Goal: Task Accomplishment & Management: Complete application form

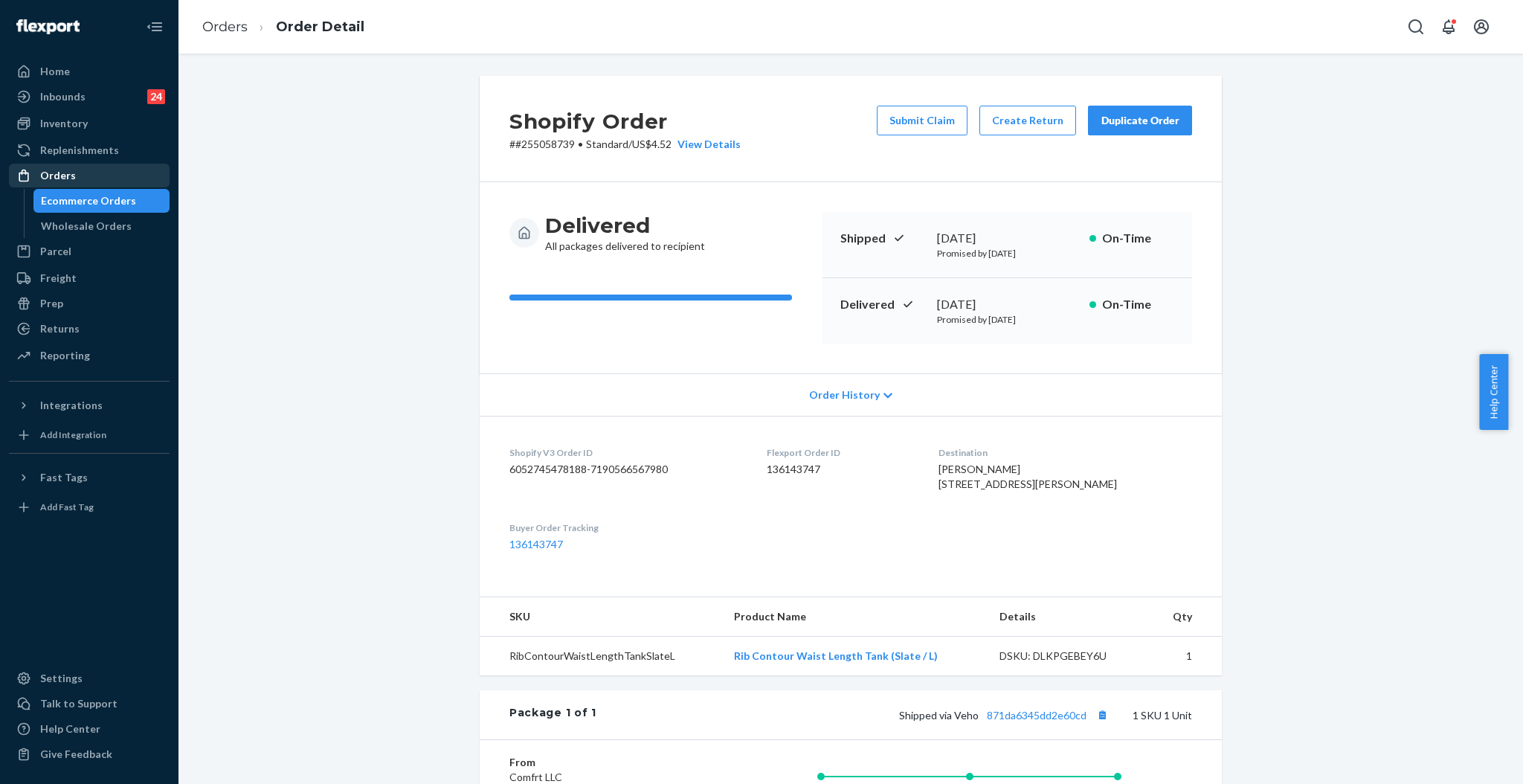
scroll to position [198, 0]
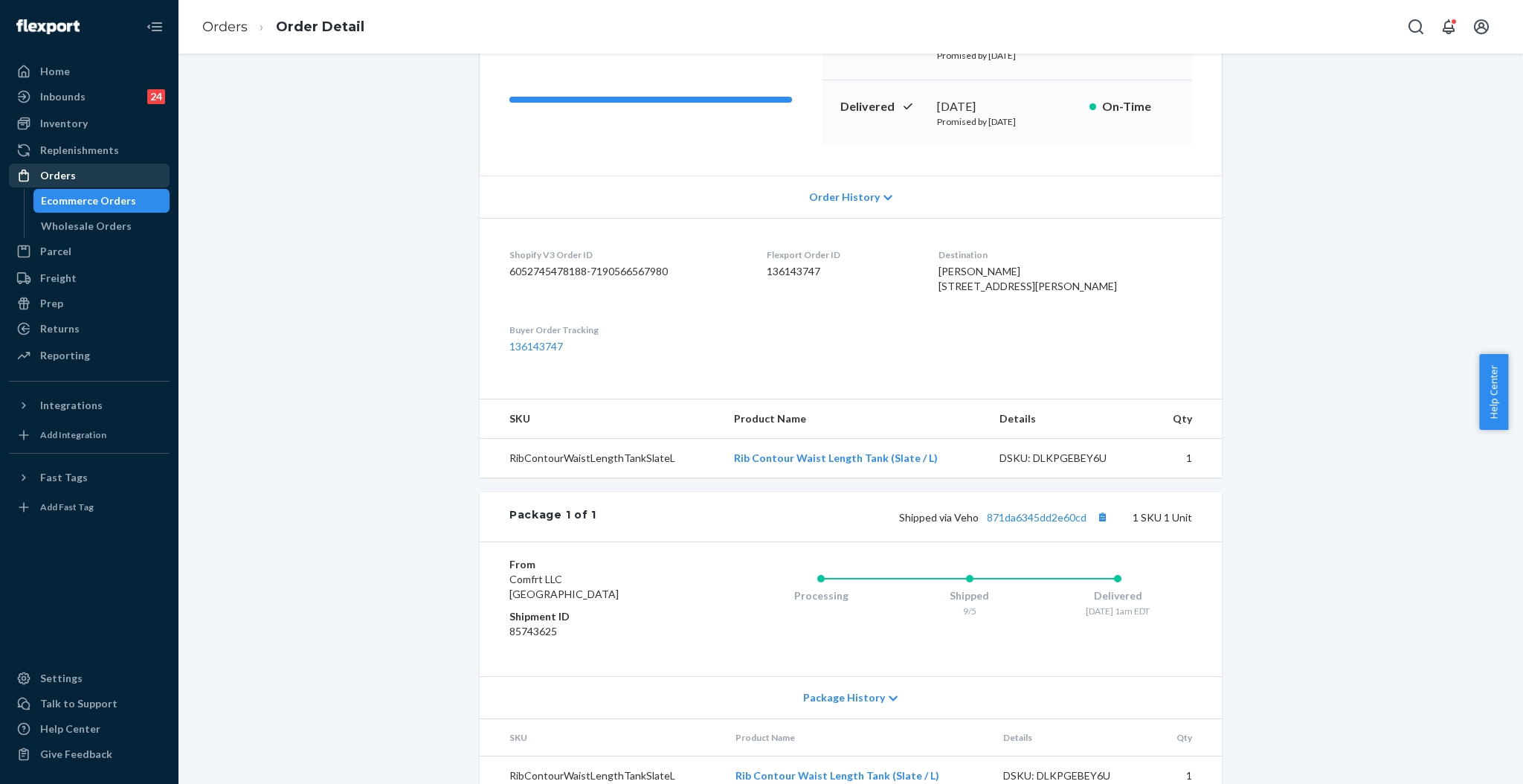
click at [86, 182] on div "Orders" at bounding box center [89, 175] width 158 height 21
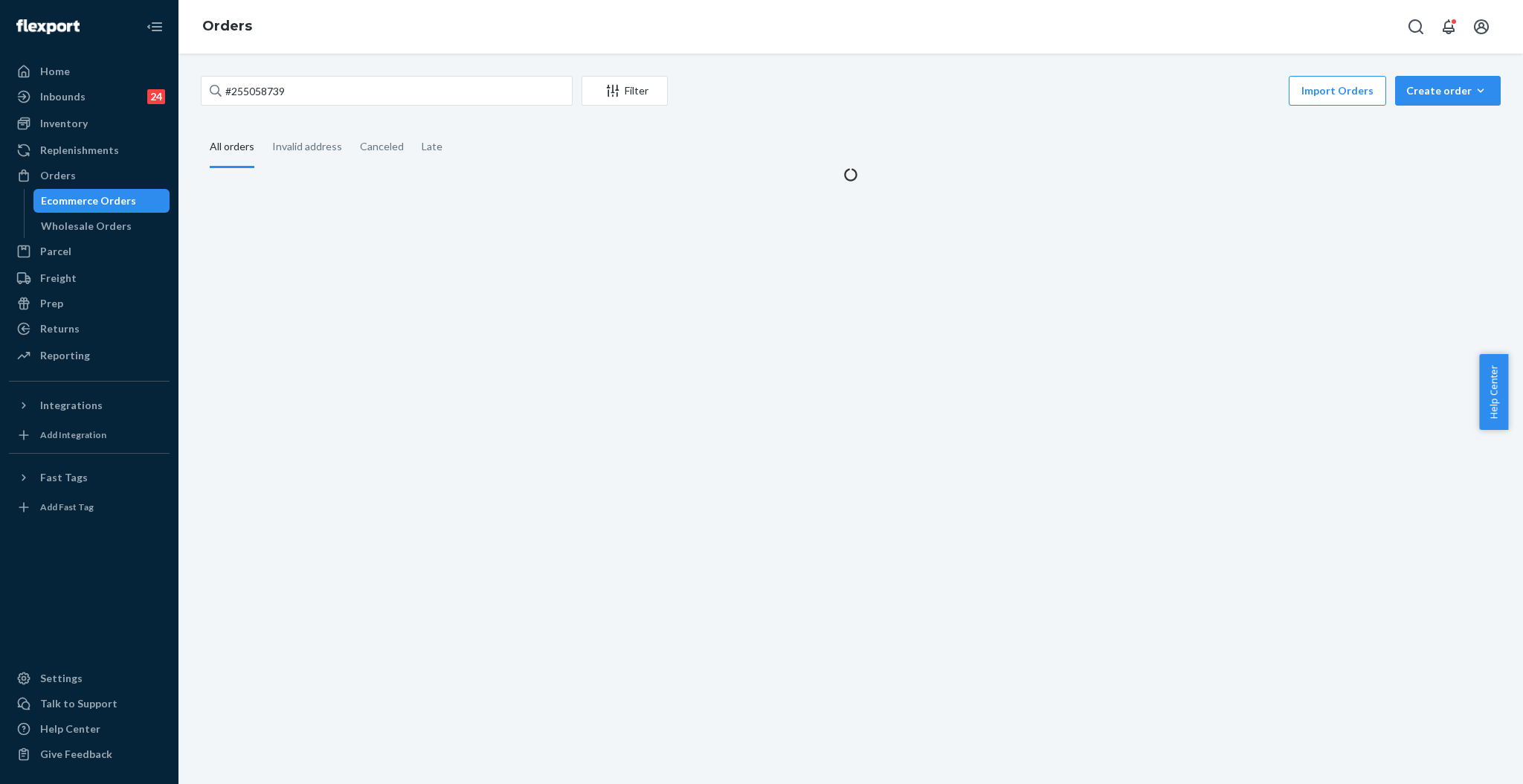
click at [422, 74] on div "#255058739 Filter Import Orders Create order Ecommerce order Removal order All …" at bounding box center [851, 419] width 1345 height 730
click at [420, 81] on input "#255058739" at bounding box center [386, 91] width 372 height 30
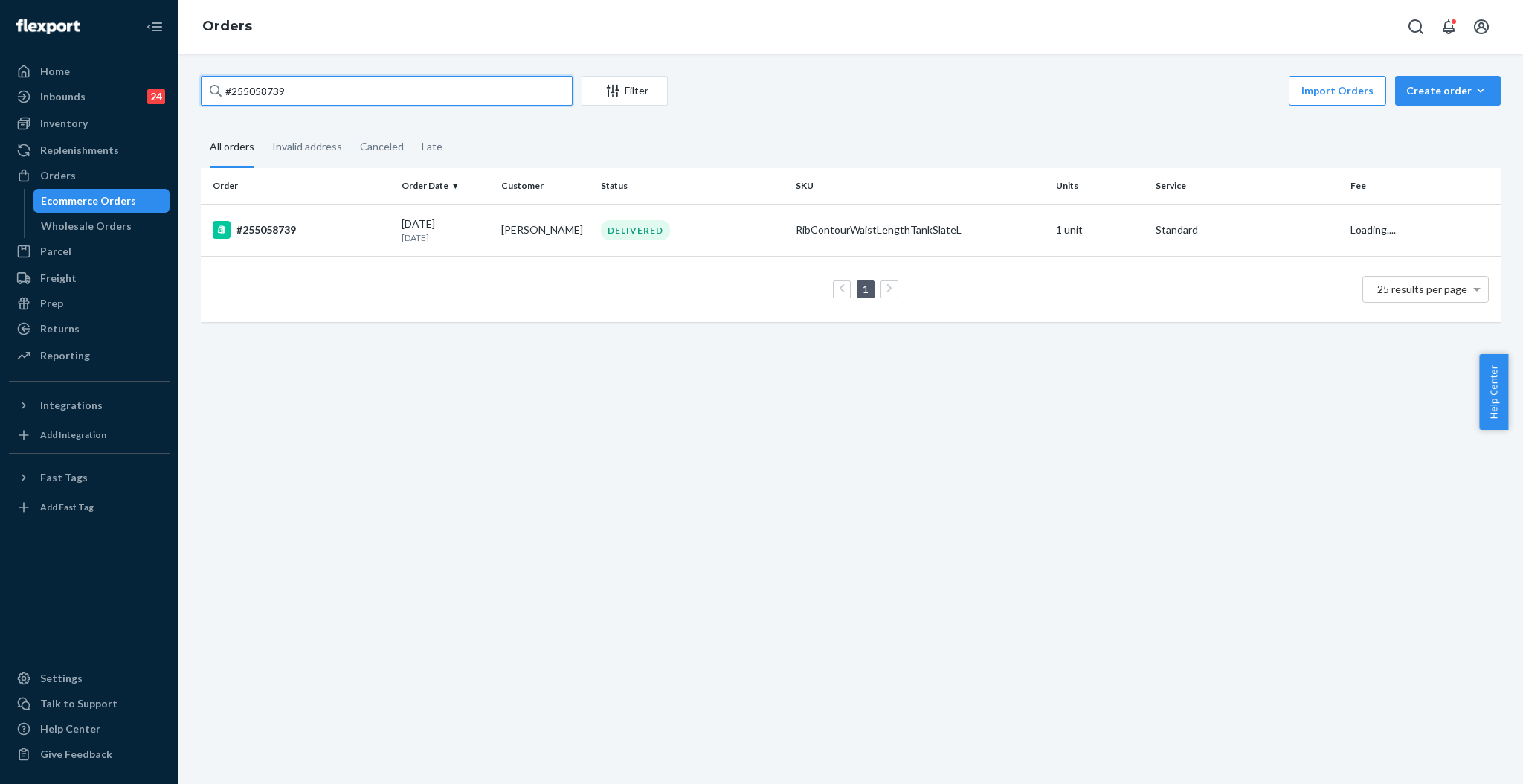
click at [420, 81] on input "#255058739" at bounding box center [386, 91] width 372 height 30
click at [419, 80] on input "#255058739" at bounding box center [386, 91] width 372 height 30
paste input "254793432"
type input "254793432"
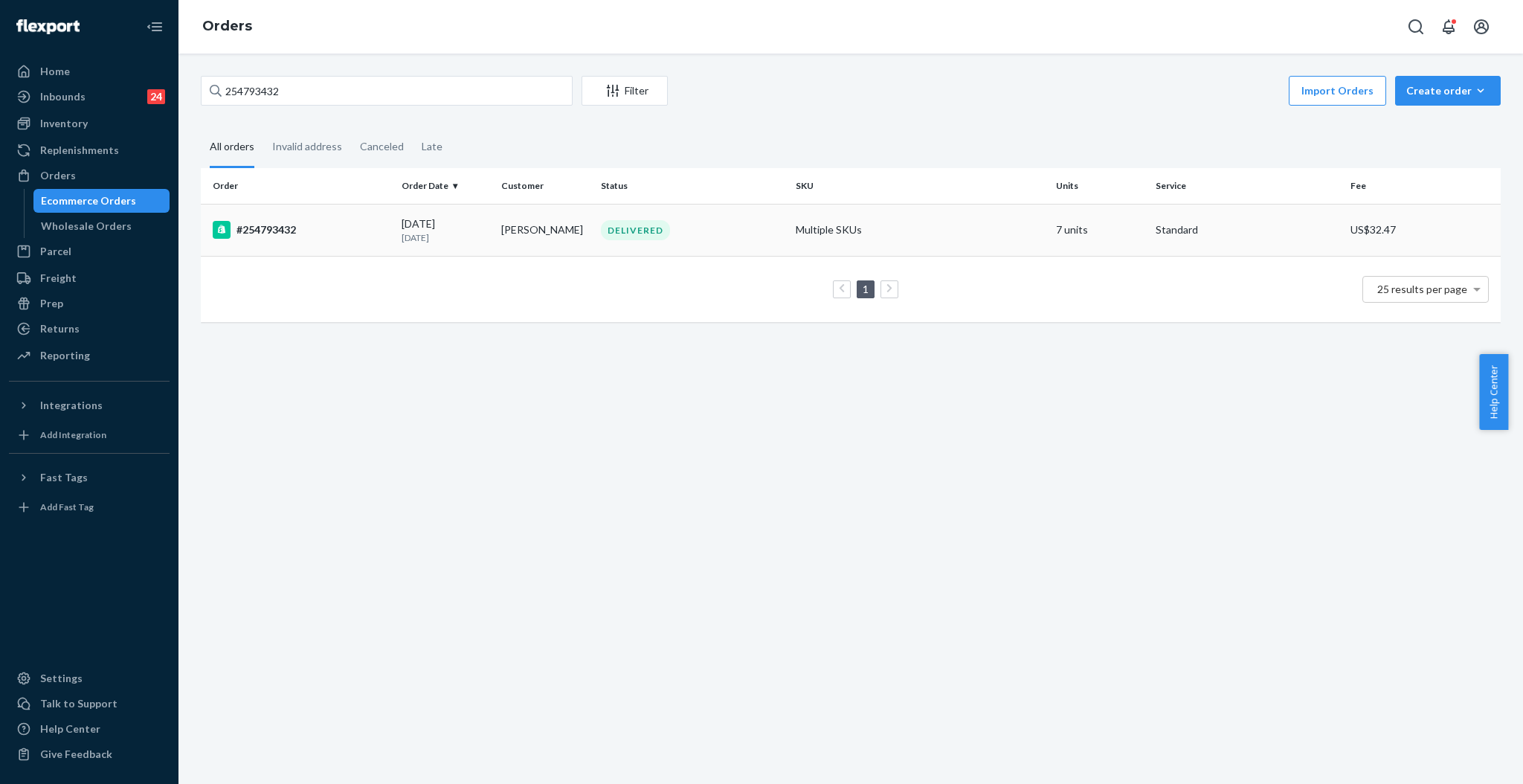
click at [598, 238] on div "DELIVERED" at bounding box center [692, 230] width 189 height 20
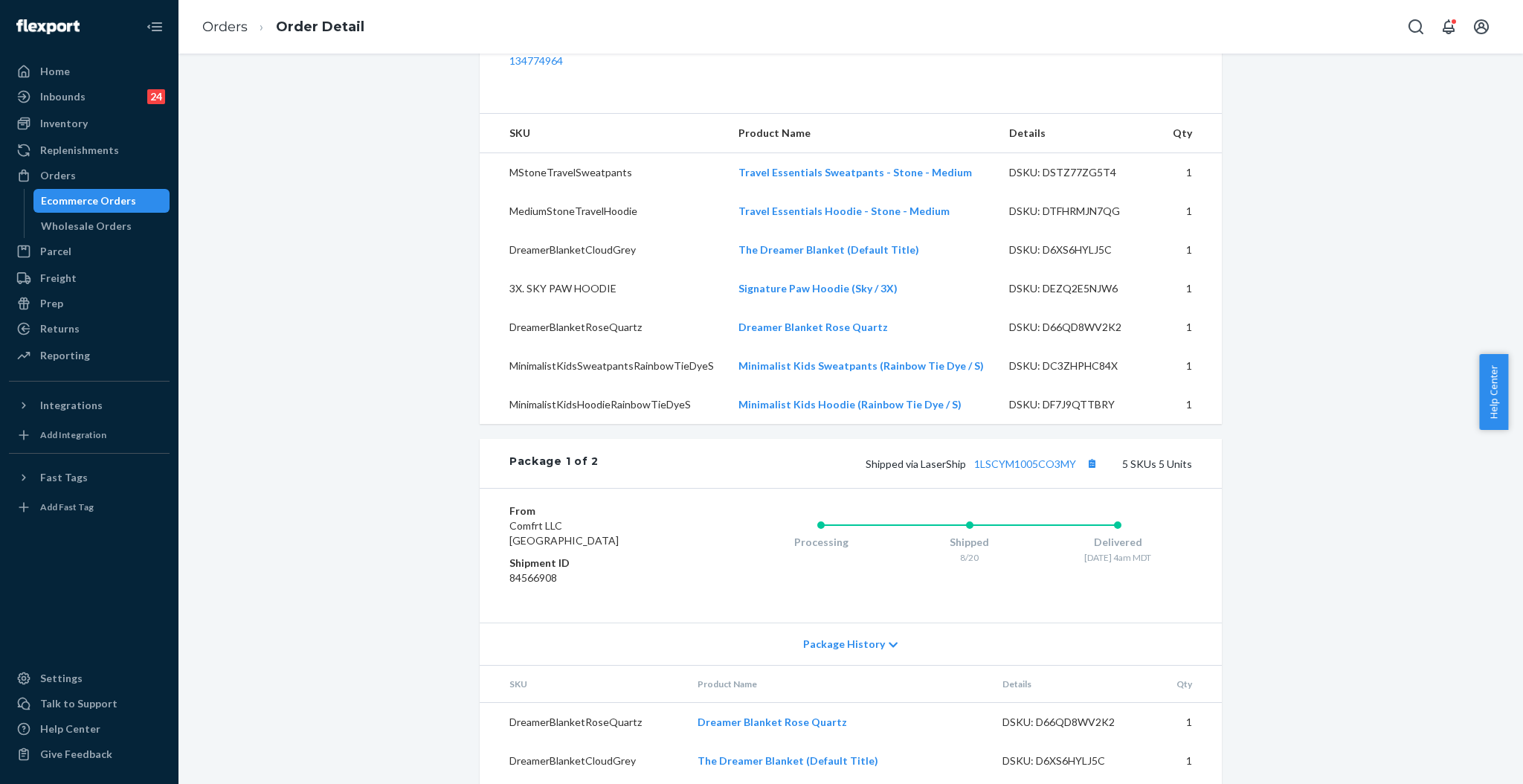
scroll to position [496, 0]
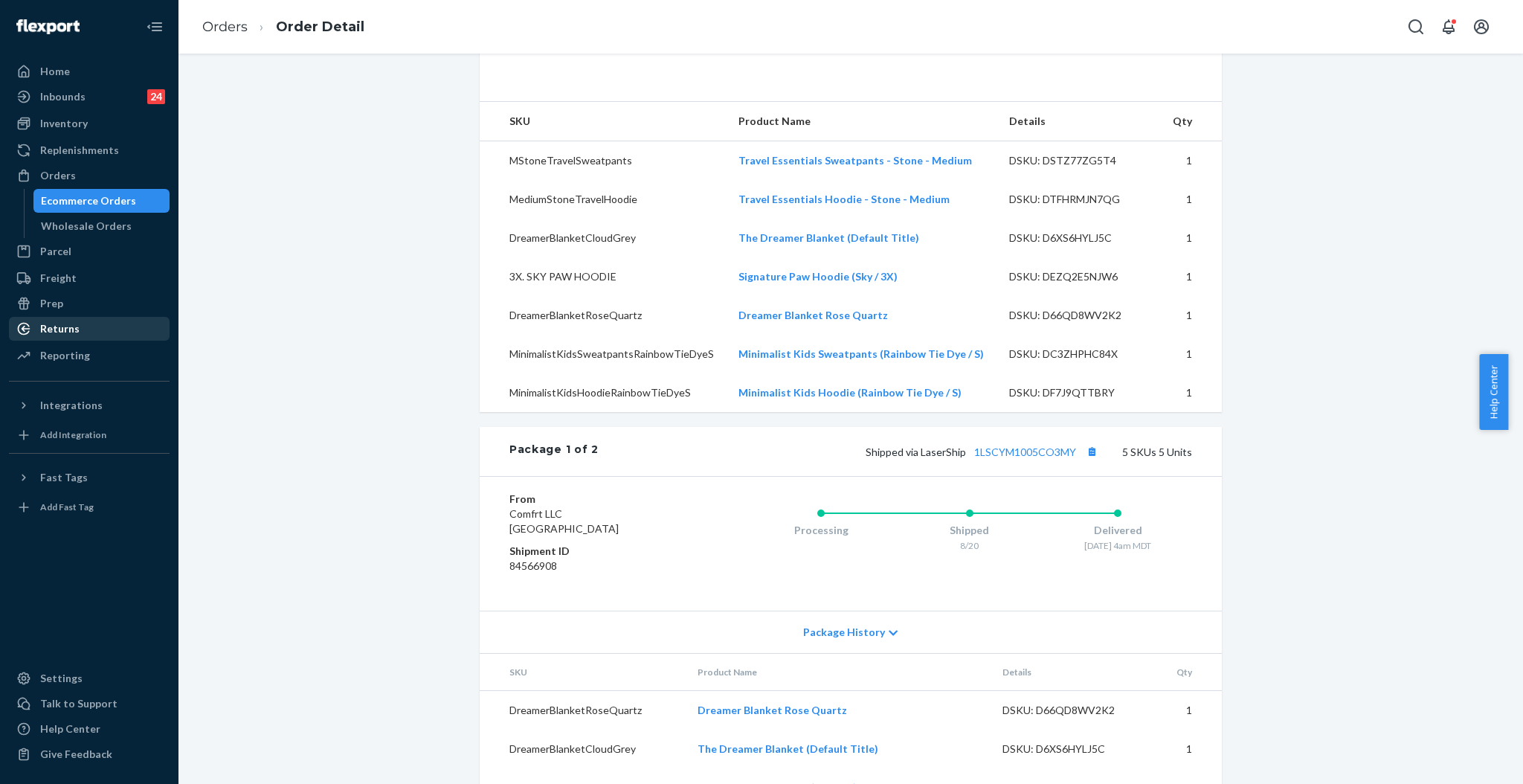
click at [47, 328] on div "Returns" at bounding box center [60, 329] width 40 height 15
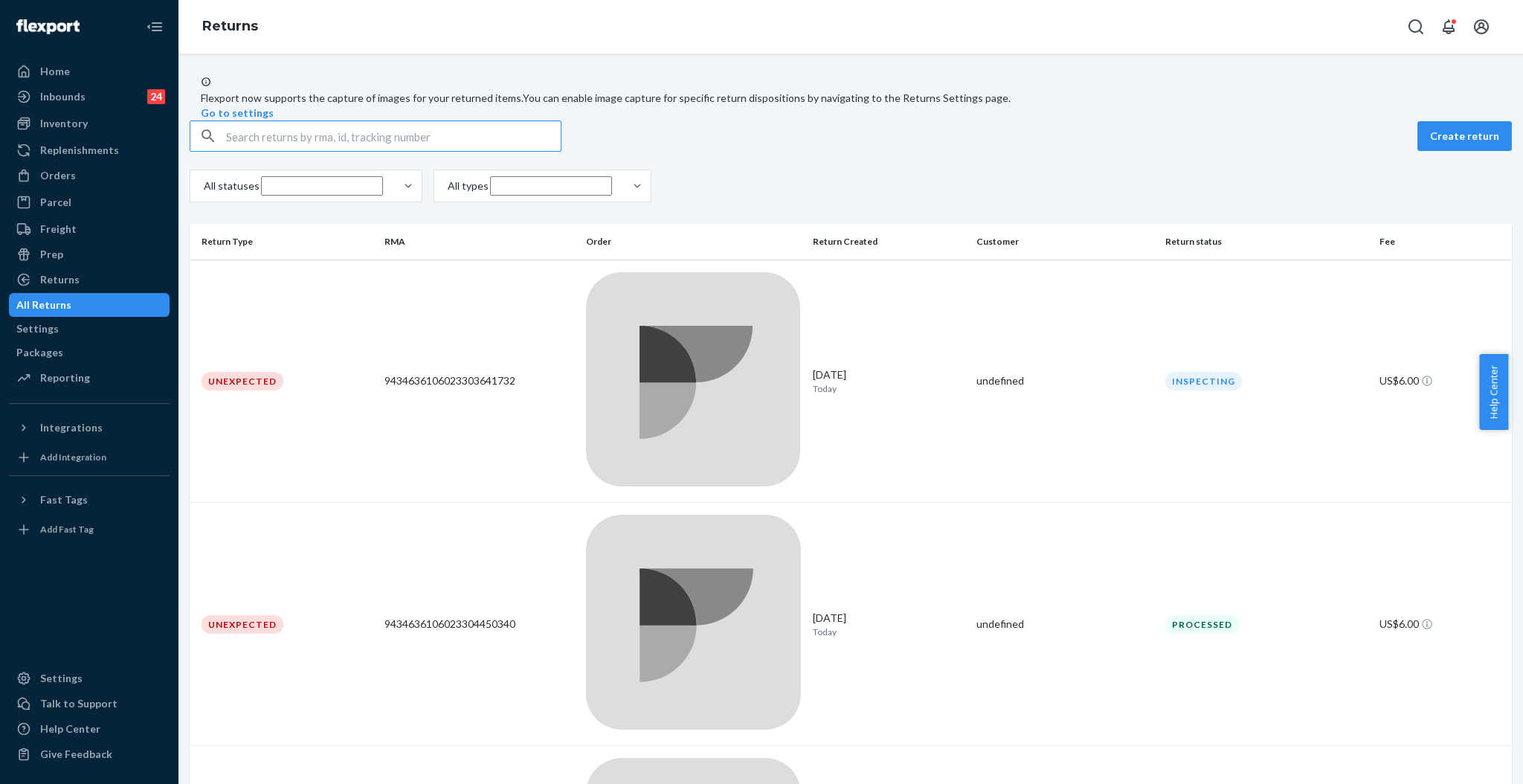
click at [478, 151] on input "text" at bounding box center [394, 136] width 335 height 30
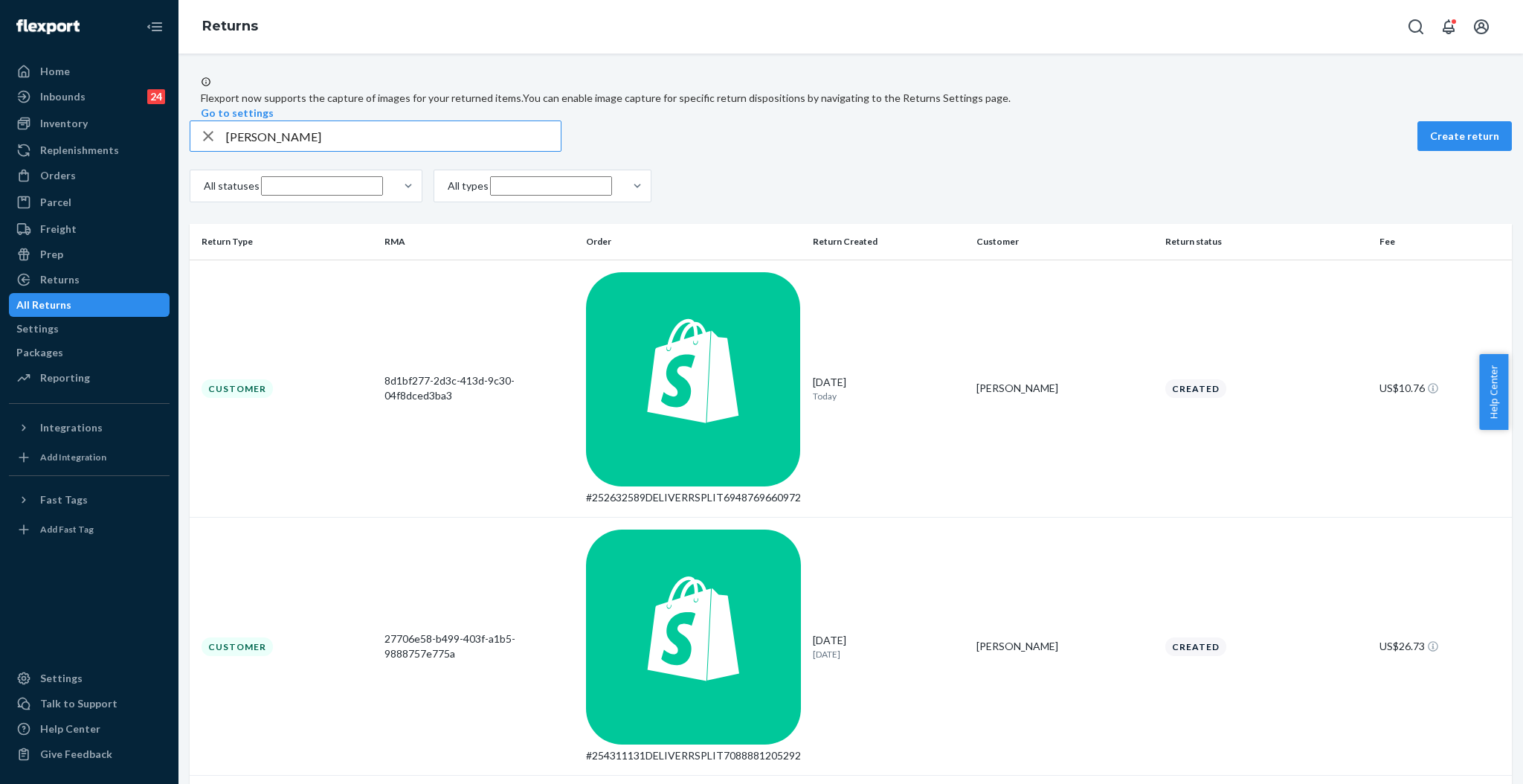
type input "[PERSON_NAME]"
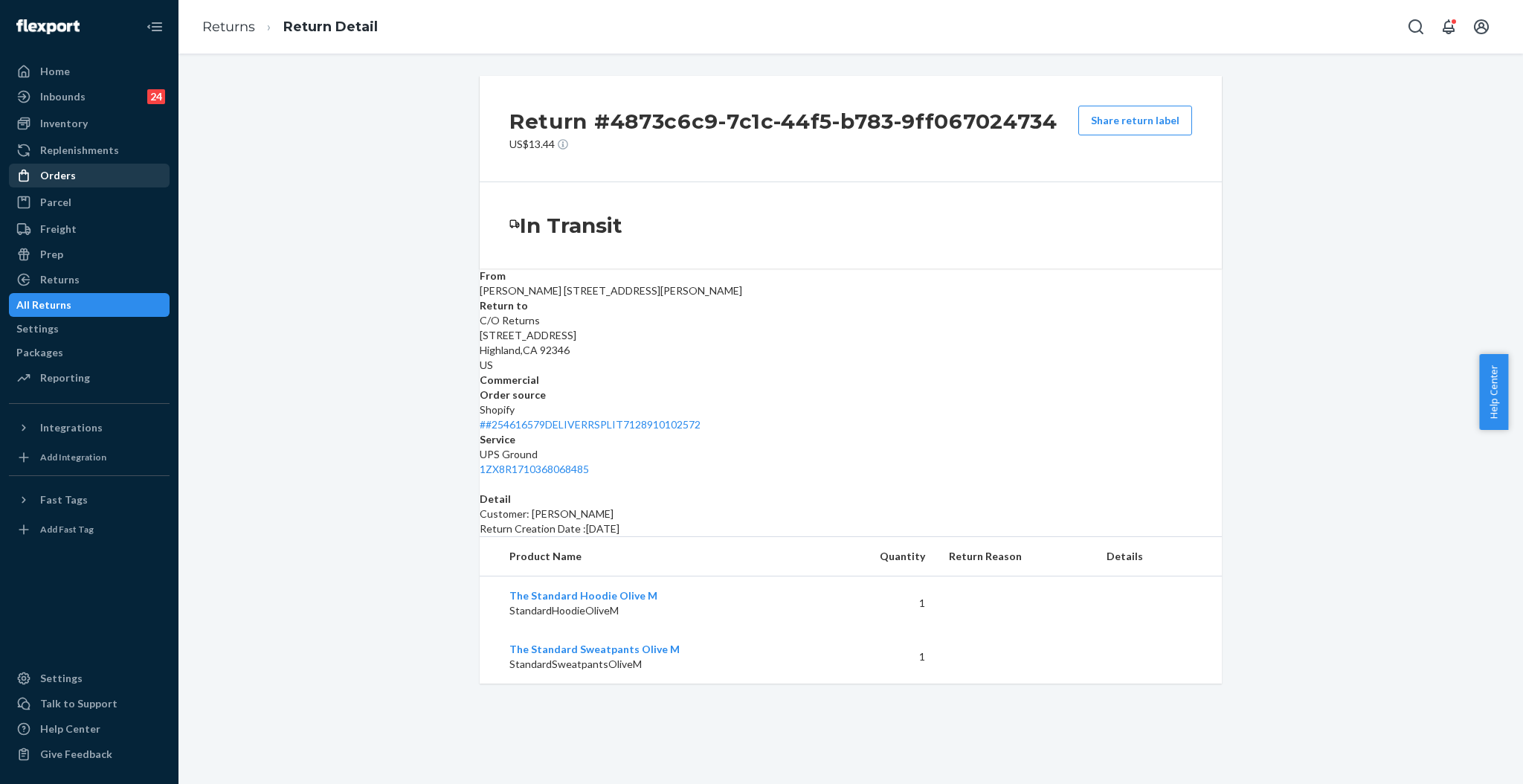
click at [52, 166] on div "Orders" at bounding box center [89, 175] width 158 height 21
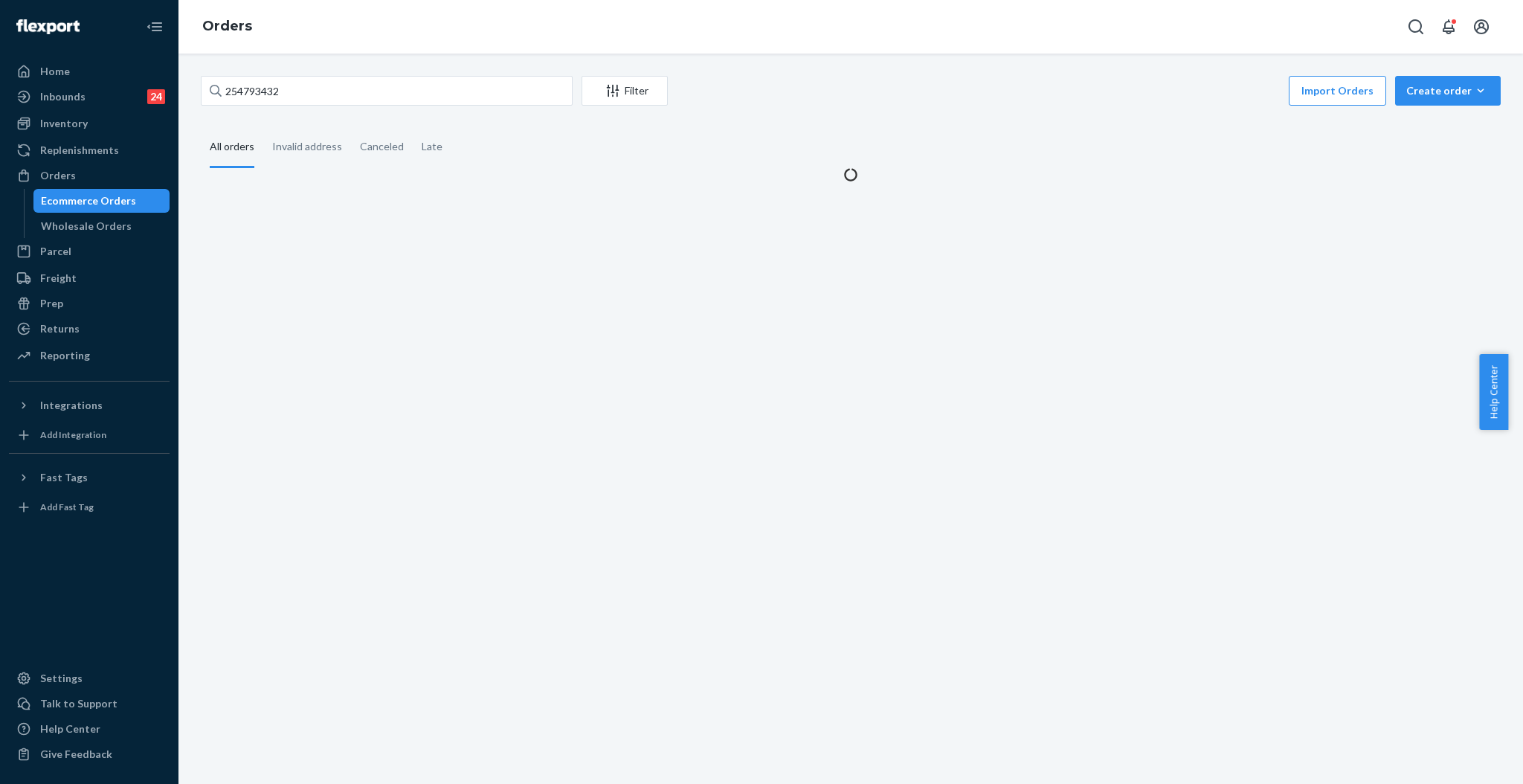
click at [334, 60] on div "254793432 Filter Import Orders Create order Ecommerce order Removal order All o…" at bounding box center [851, 419] width 1345 height 730
click at [334, 103] on input "254793432" at bounding box center [386, 91] width 372 height 30
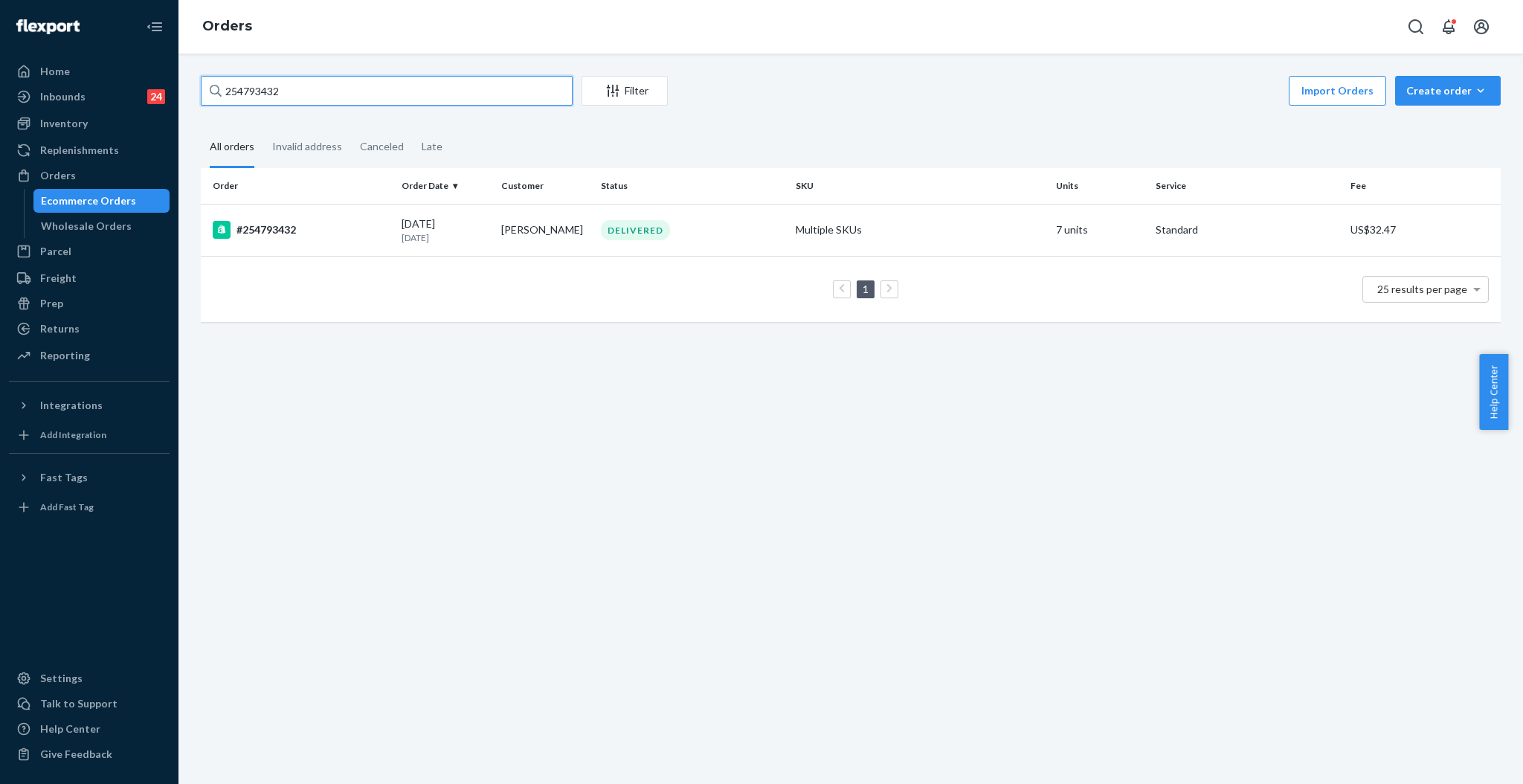
click at [335, 102] on input "254793432" at bounding box center [386, 91] width 372 height 30
paste input "#255287271"
type input "#255287271"
click at [577, 225] on td "[PERSON_NAME]" at bounding box center [545, 230] width 100 height 52
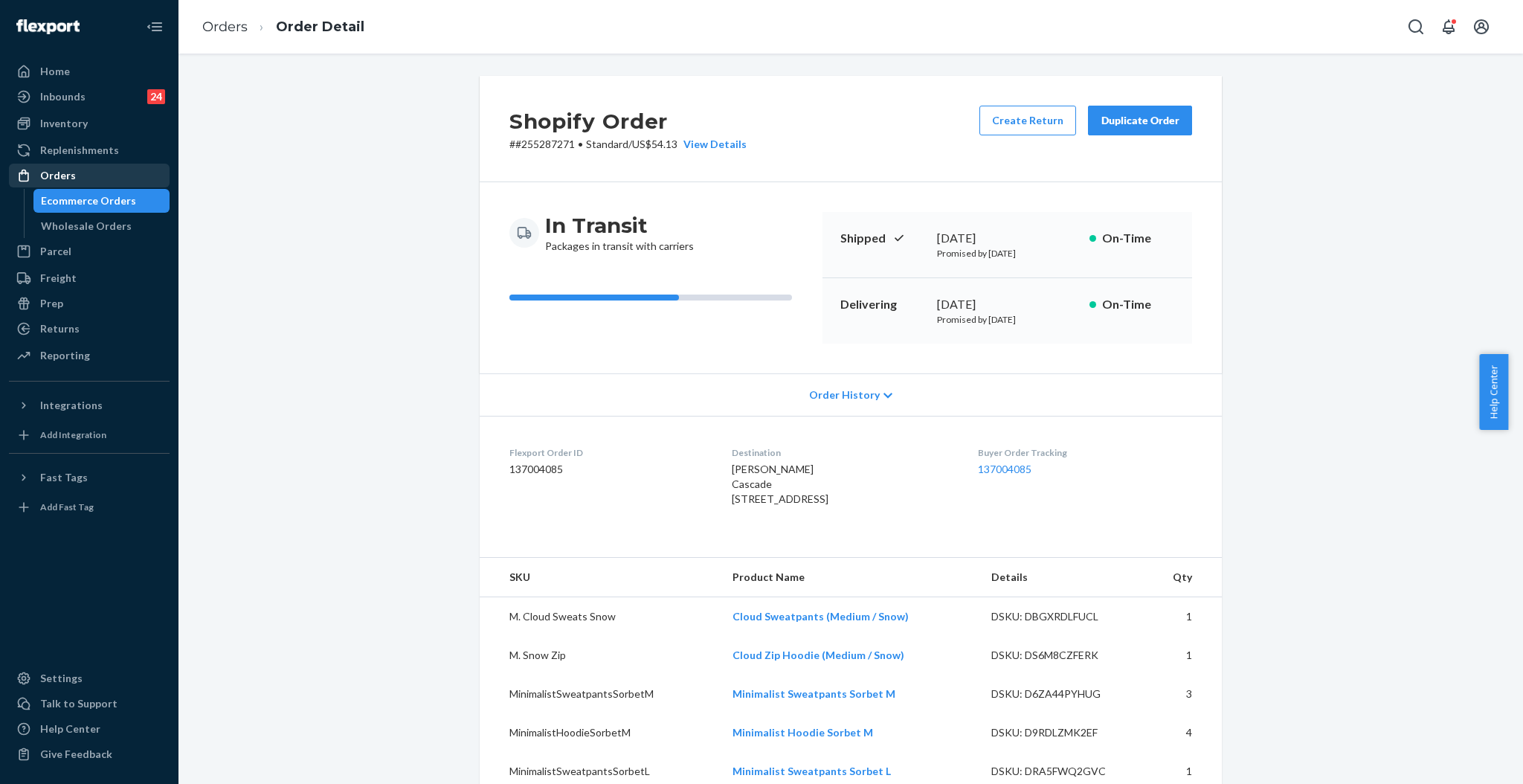
click at [36, 175] on div at bounding box center [28, 175] width 24 height 15
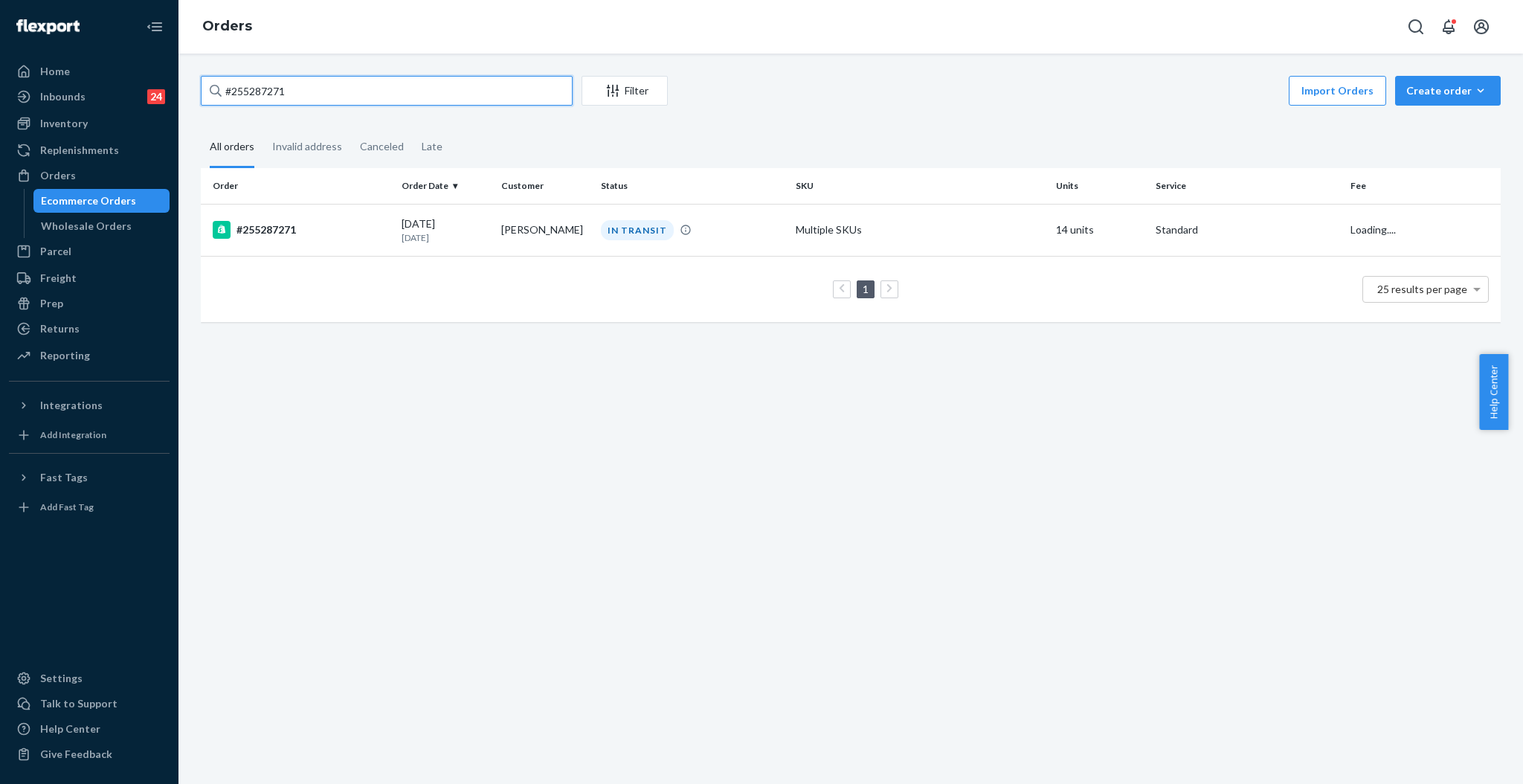
click at [320, 95] on input "#255287271" at bounding box center [386, 91] width 372 height 30
paste input "#255290173"
type input "##255290173"
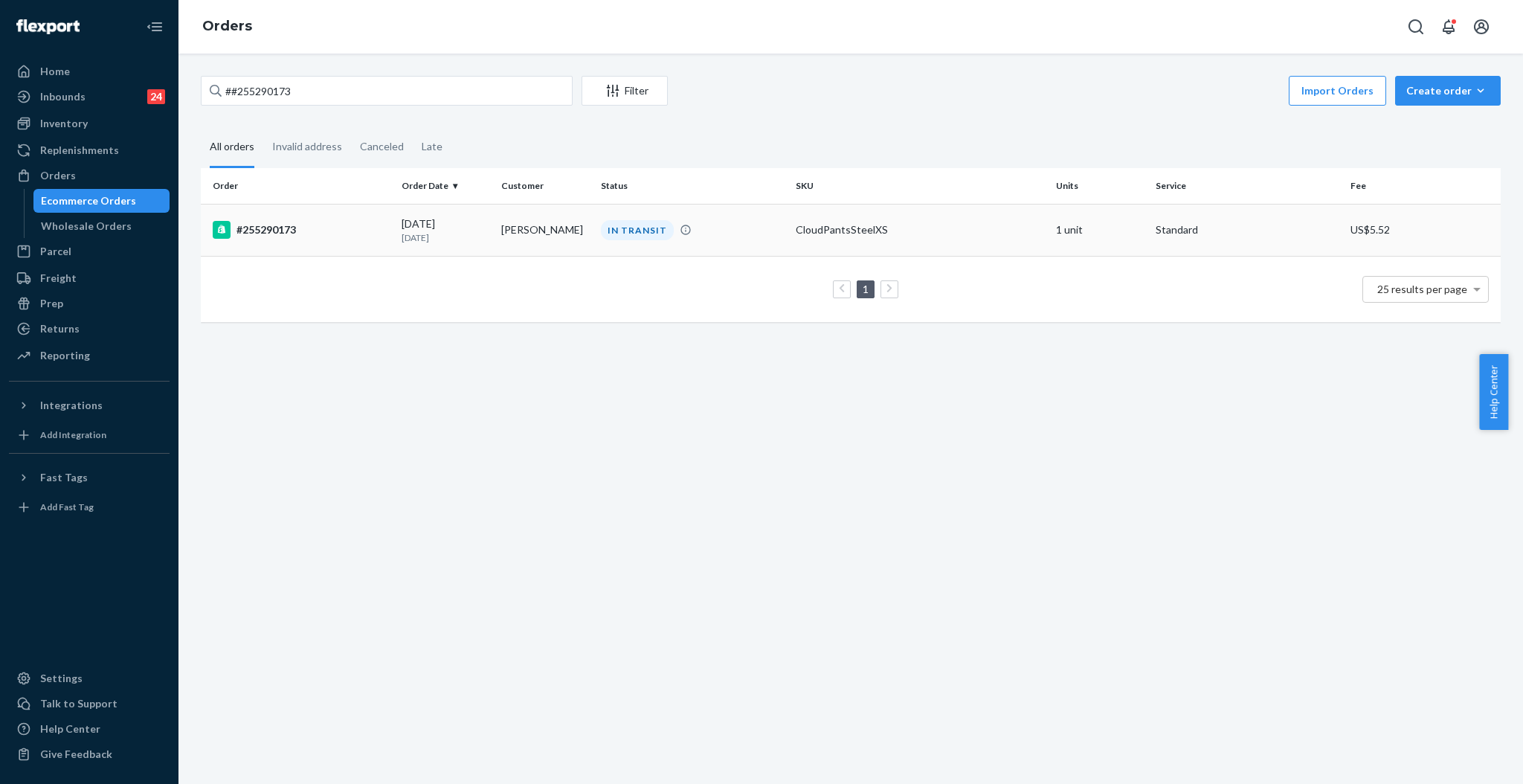
click at [477, 228] on div "[DATE] [DATE]" at bounding box center [445, 230] width 88 height 28
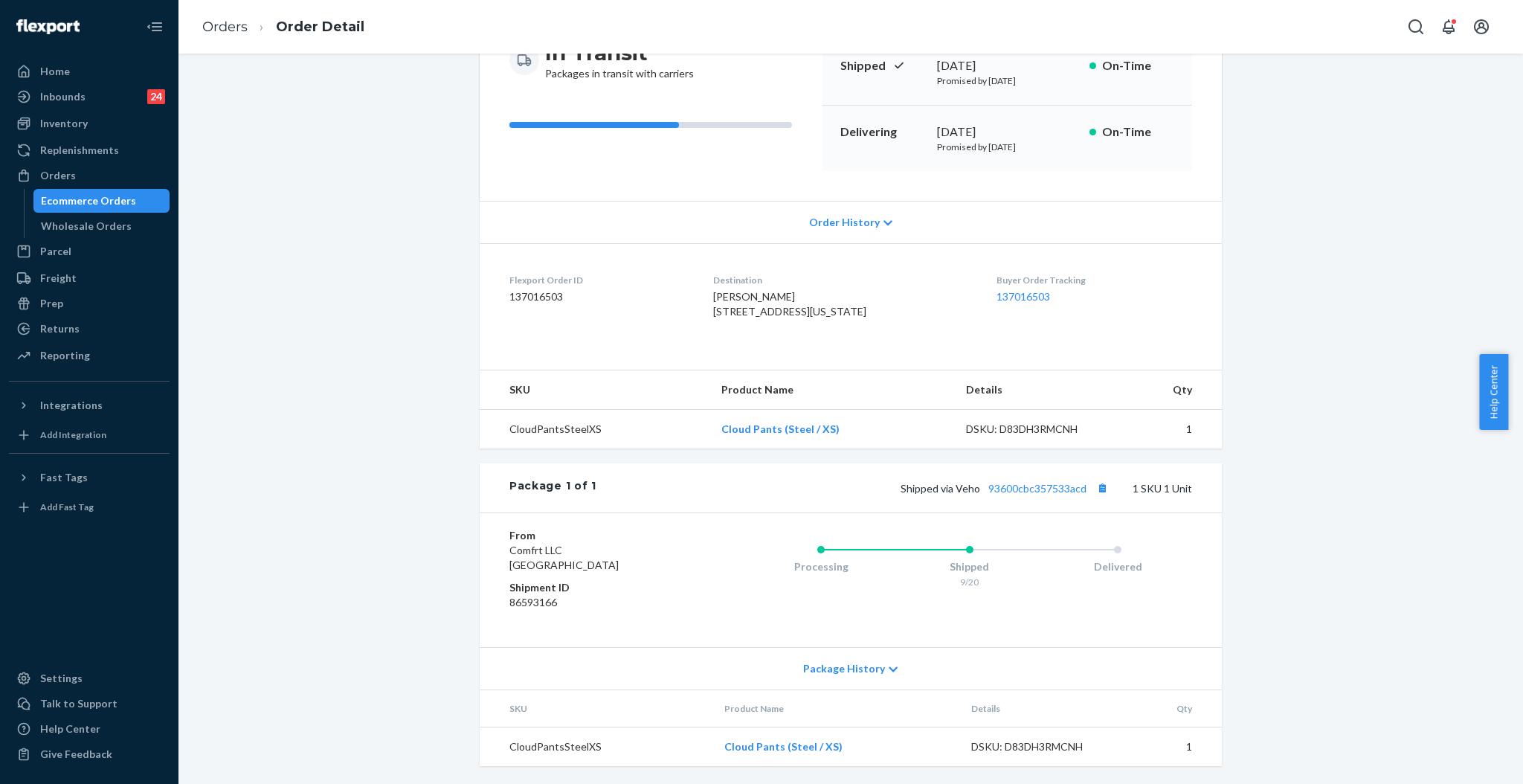
scroll to position [217, 0]
click at [1040, 487] on link "93600cbc357533acd" at bounding box center [1038, 488] width 98 height 13
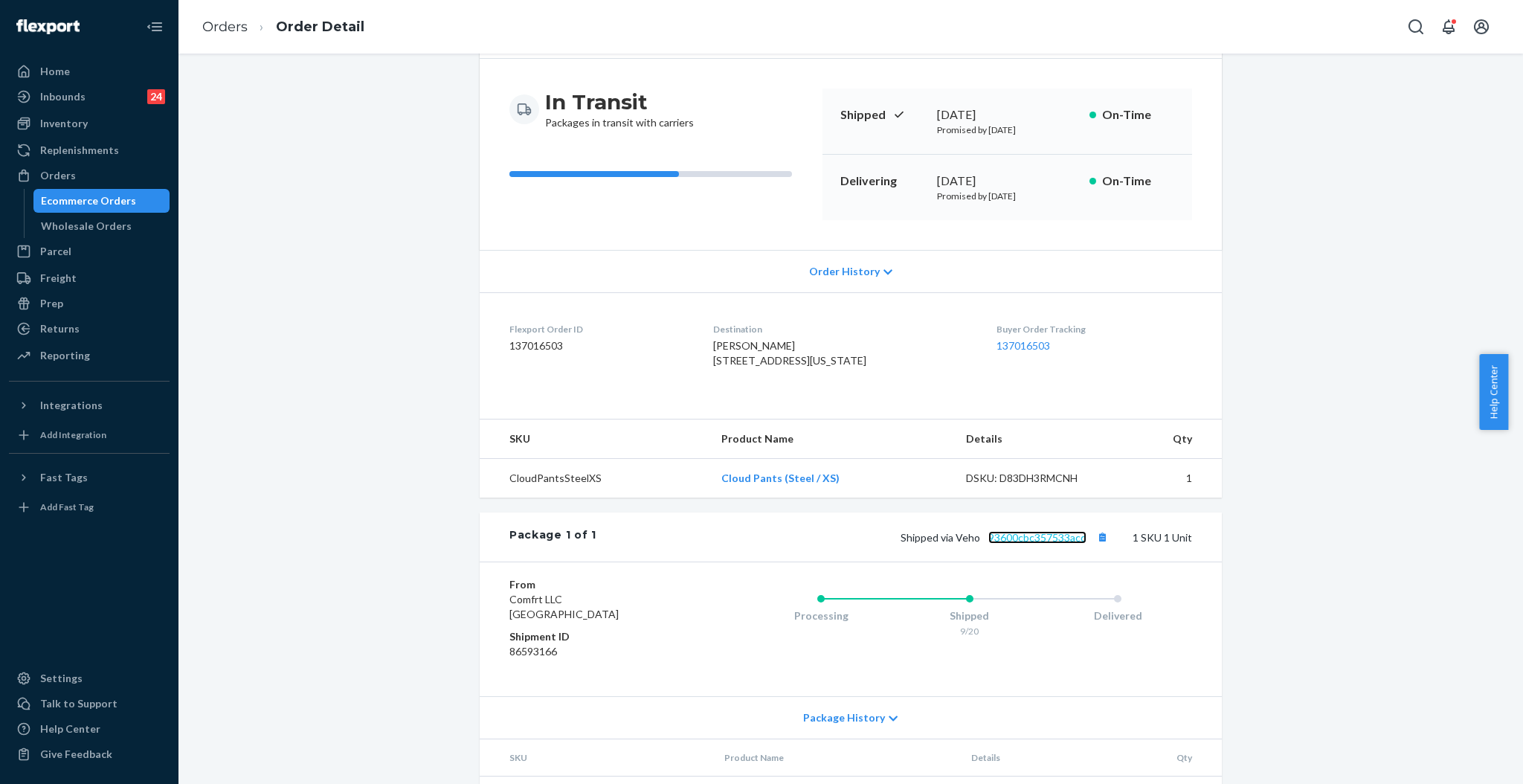
scroll to position [18, 0]
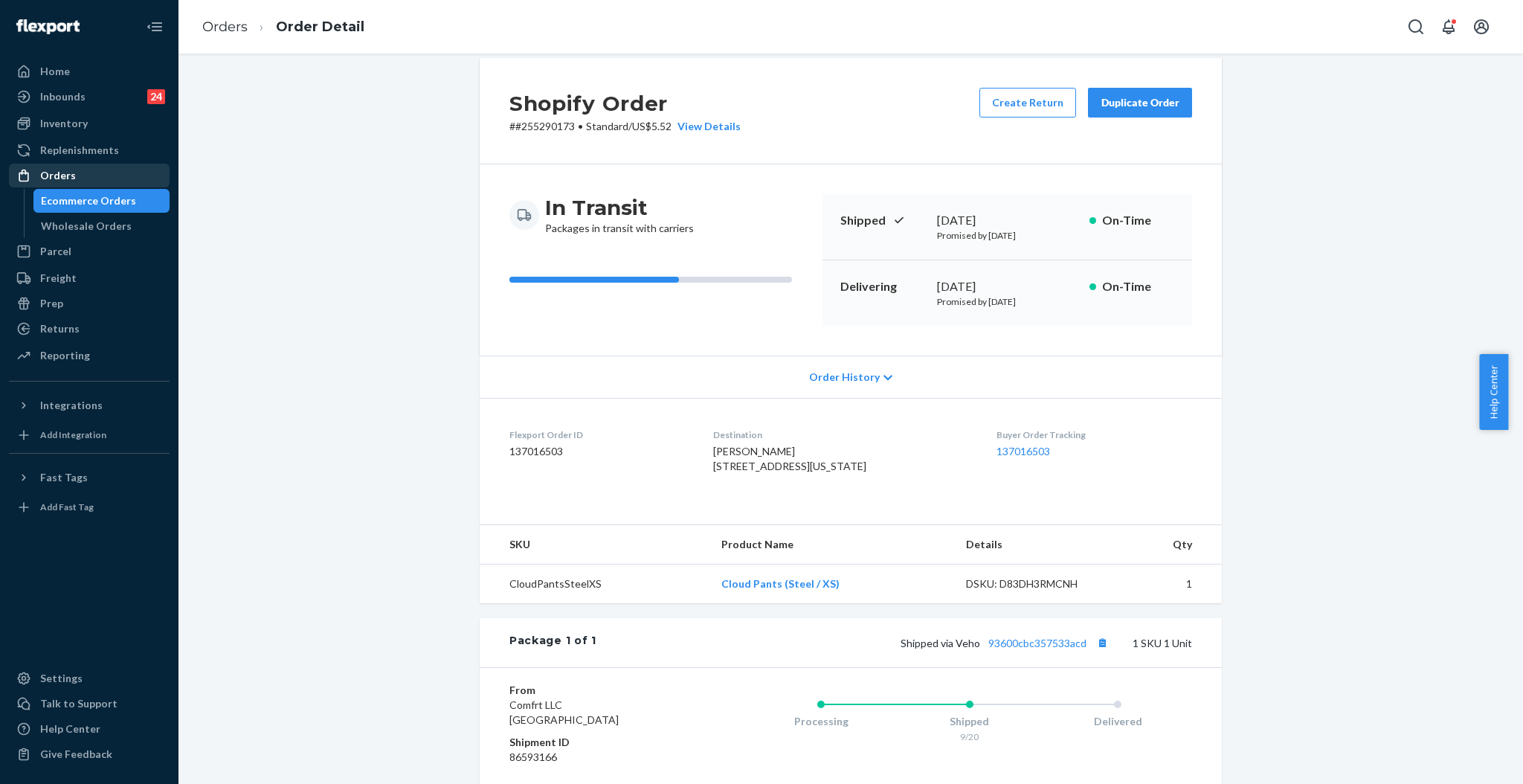
drag, startPoint x: 85, startPoint y: 175, endPoint x: 179, endPoint y: 125, distance: 106.5
click at [85, 175] on div "Orders" at bounding box center [89, 175] width 158 height 21
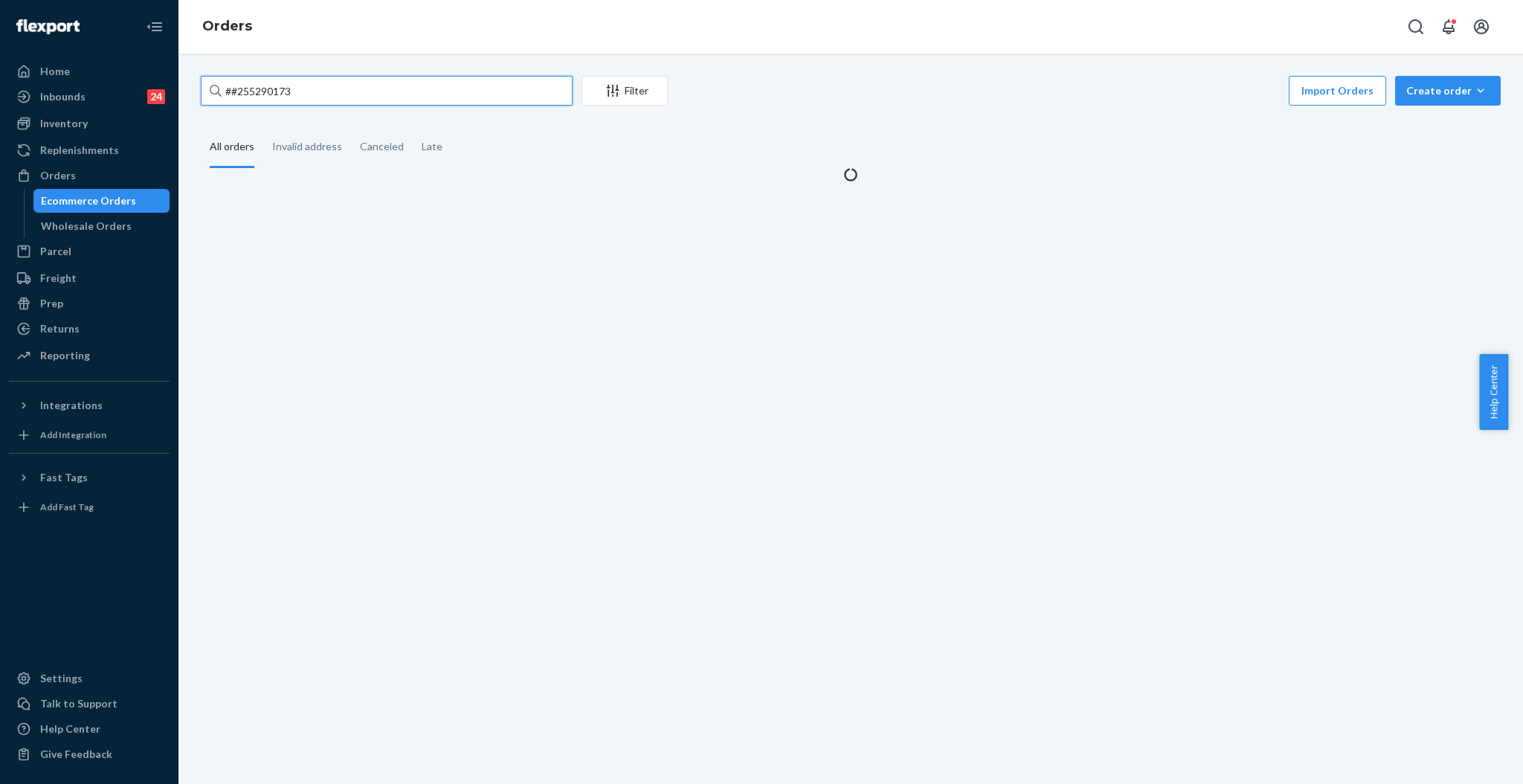
click at [307, 96] on input "##255290173" at bounding box center [386, 91] width 372 height 30
paste input "255327265"
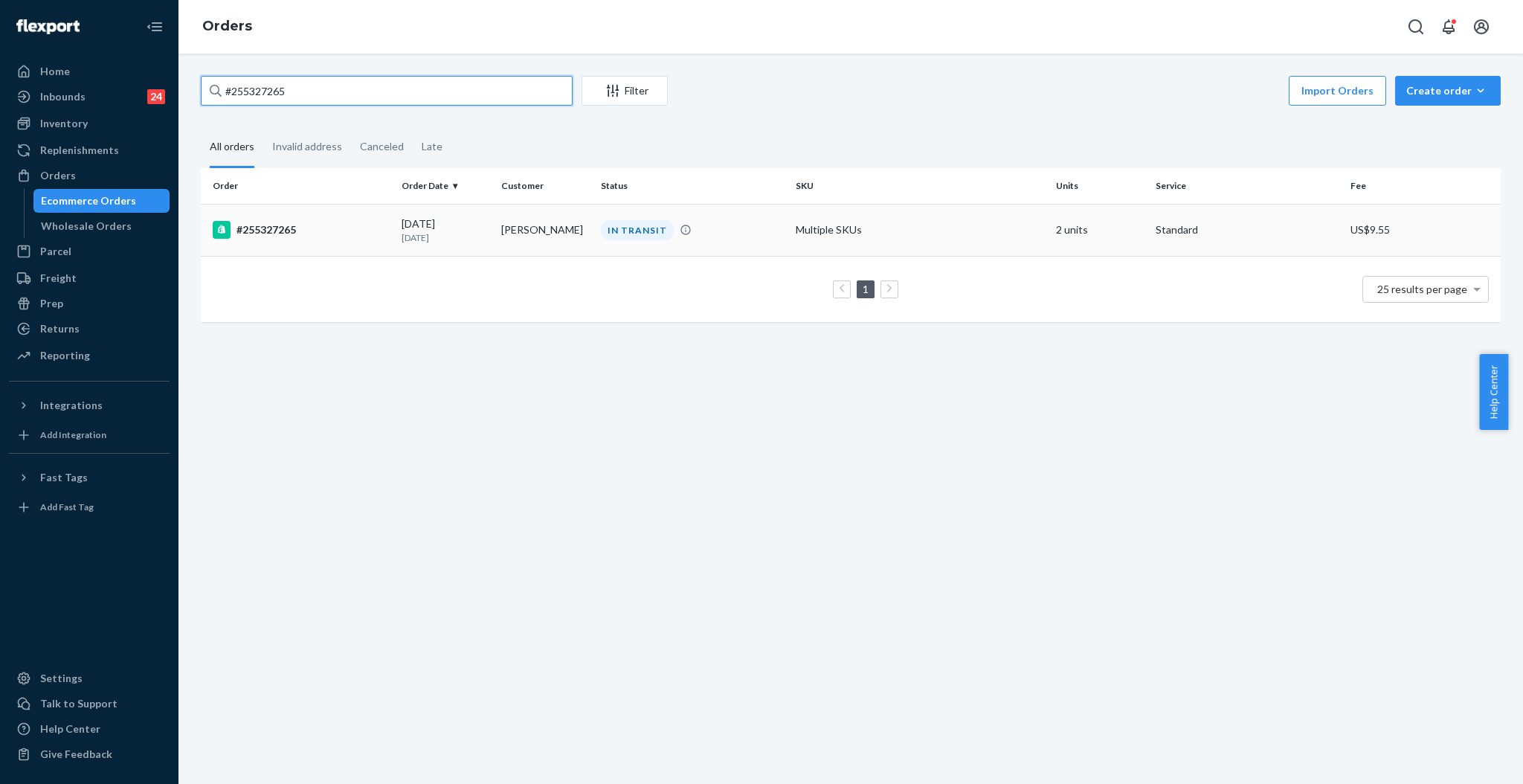
type input "#255327265"
click at [511, 236] on td "[PERSON_NAME]" at bounding box center [545, 230] width 100 height 52
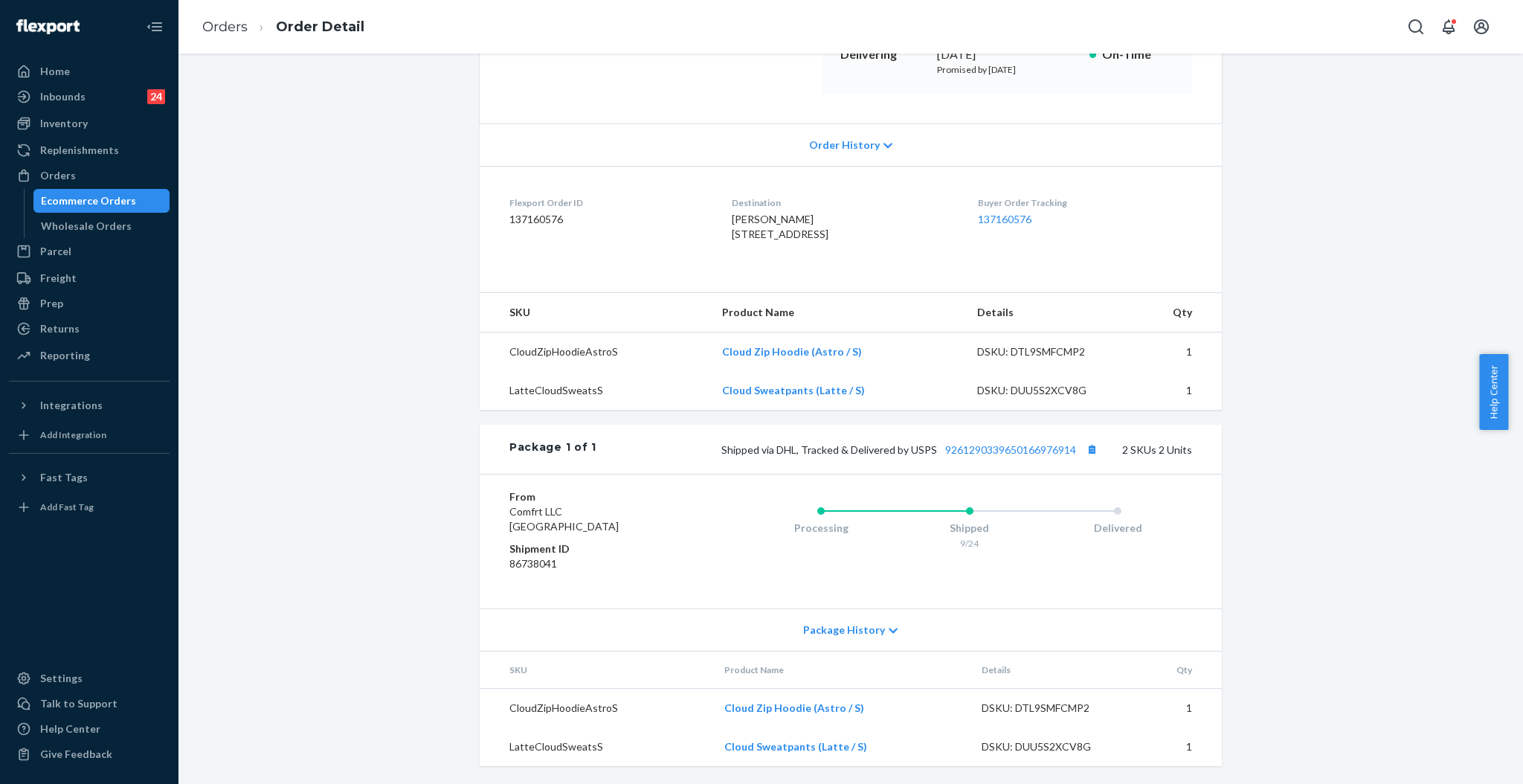
scroll to position [279, 0]
click at [1008, 453] on link "9261290339650166976914" at bounding box center [1011, 450] width 131 height 13
click at [94, 172] on div "Orders" at bounding box center [89, 175] width 158 height 21
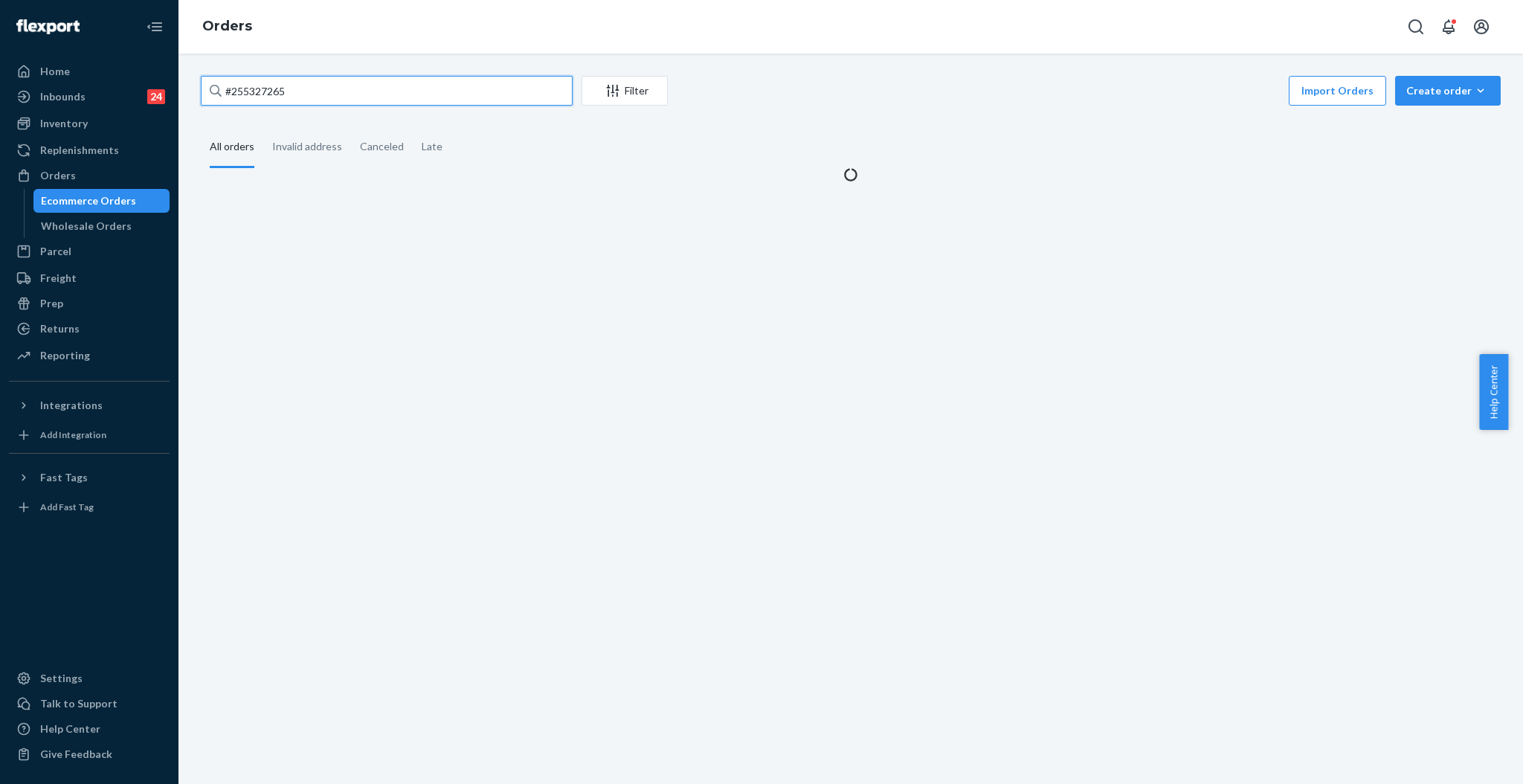
click at [435, 101] on input "#255327265" at bounding box center [386, 91] width 372 height 30
click at [435, 101] on input "#255327265" at bounding box center [386, 91] width 372 height 30
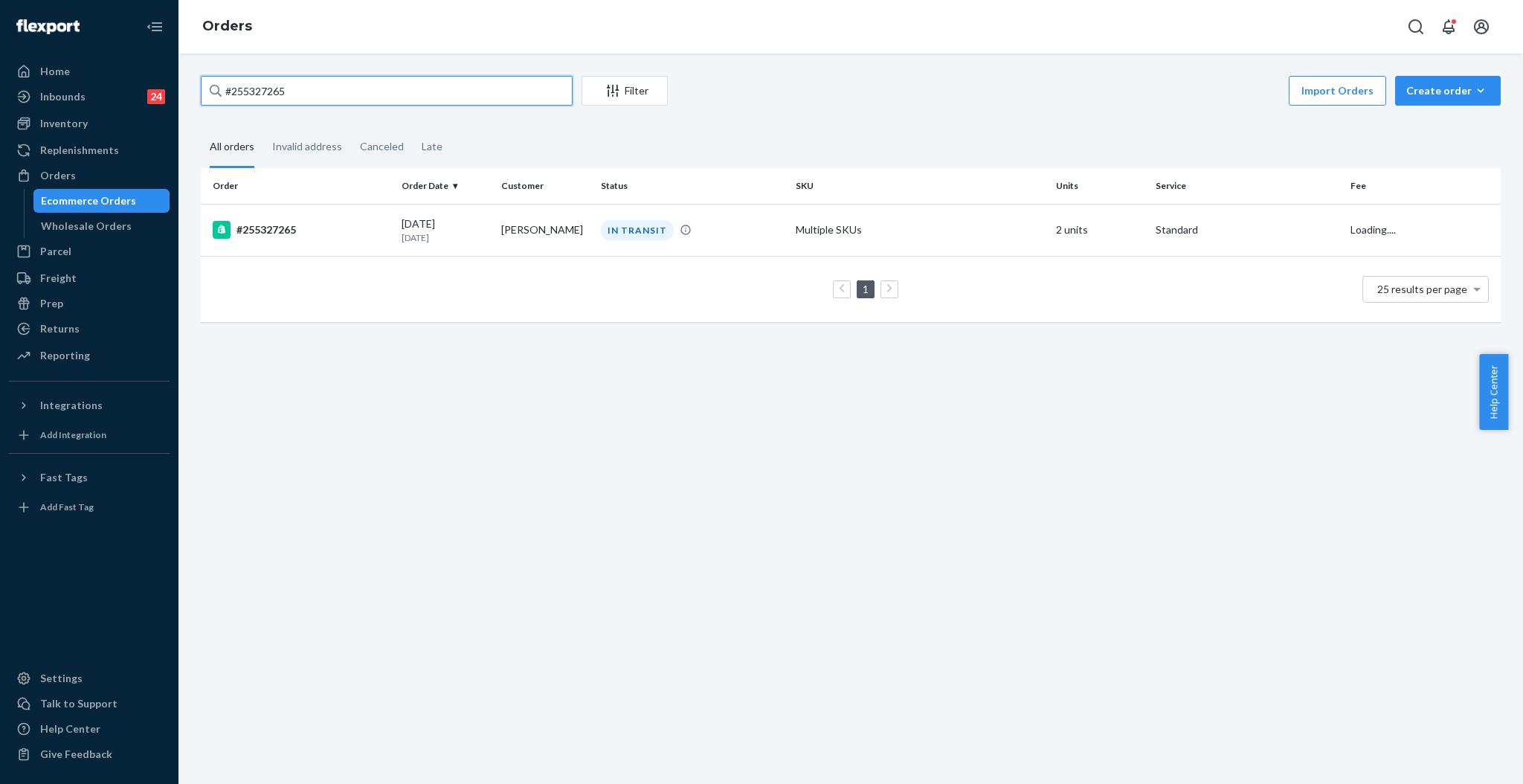
click at [435, 101] on input "#255327265" at bounding box center [386, 91] width 372 height 30
paste input "255120553"
type input "255120553"
click at [576, 224] on td "[PERSON_NAME]" at bounding box center [545, 230] width 100 height 52
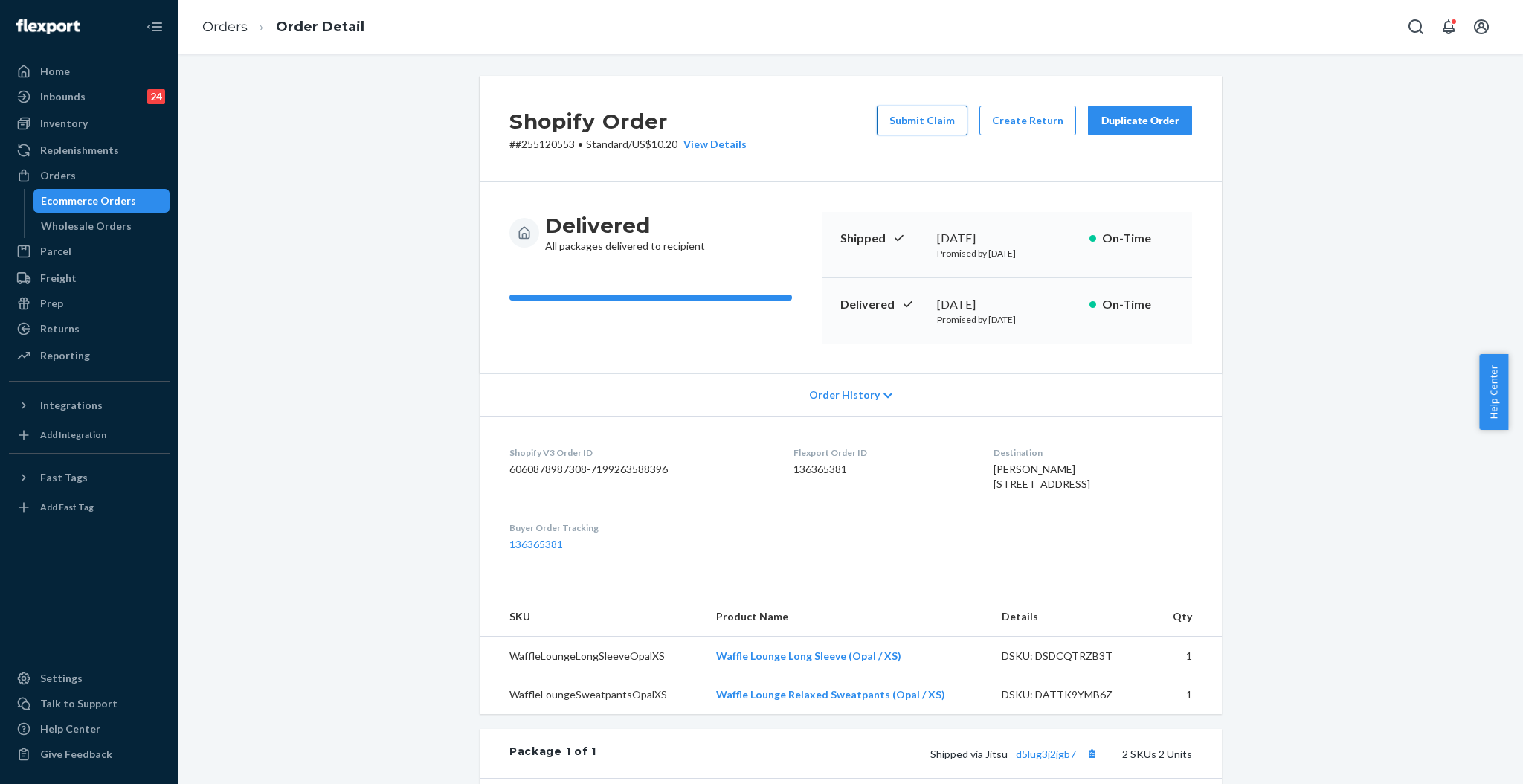
click at [925, 120] on button "Submit Claim" at bounding box center [922, 121] width 91 height 30
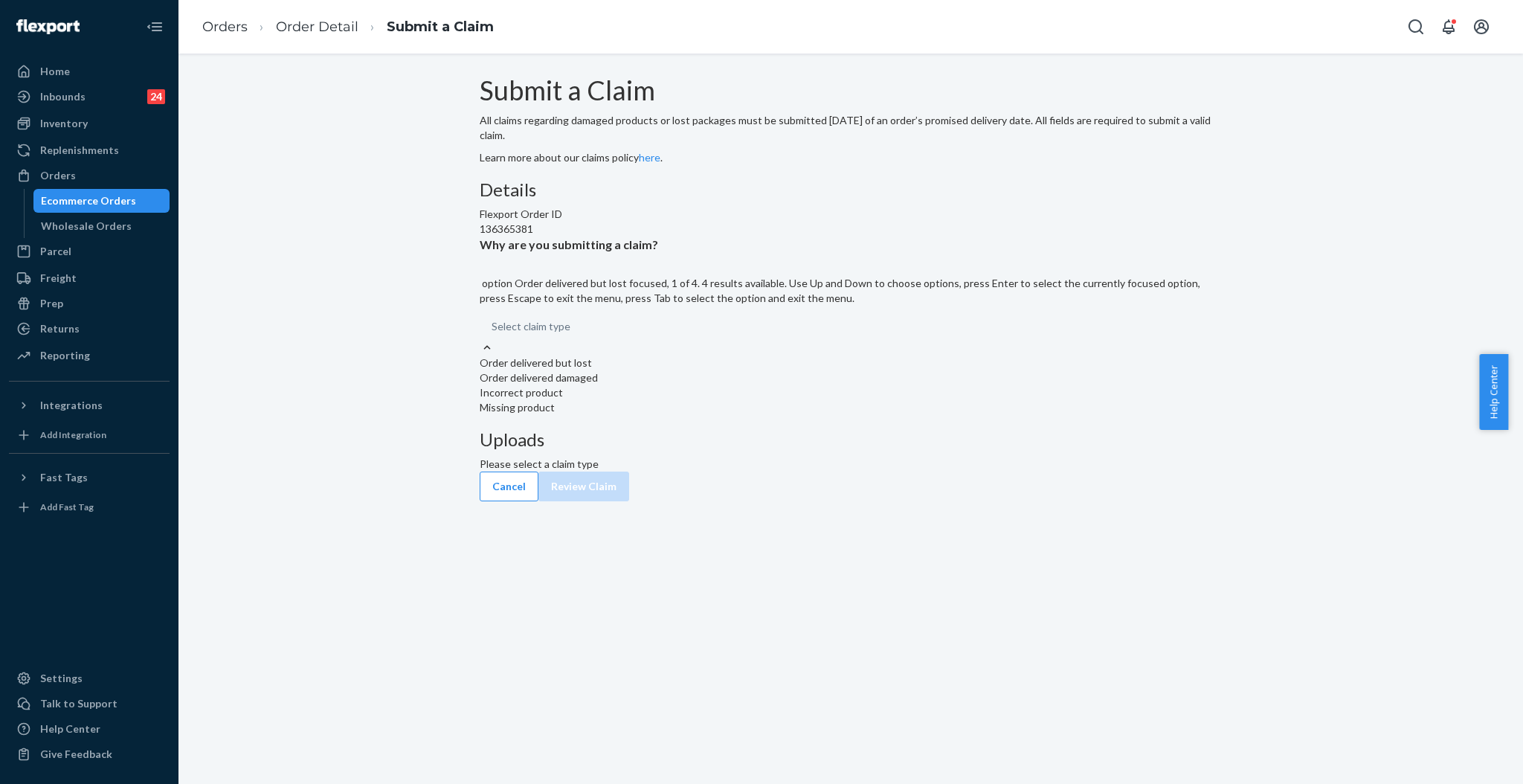
click at [685, 340] on div "Select claim type" at bounding box center [850, 326] width 742 height 27
click at [572, 334] on input "Why are you submitting a claim? option Order delivered but lost focused, 1 of 4…" at bounding box center [571, 326] width 2 height 15
